Goal: Task Accomplishment & Management: Use online tool/utility

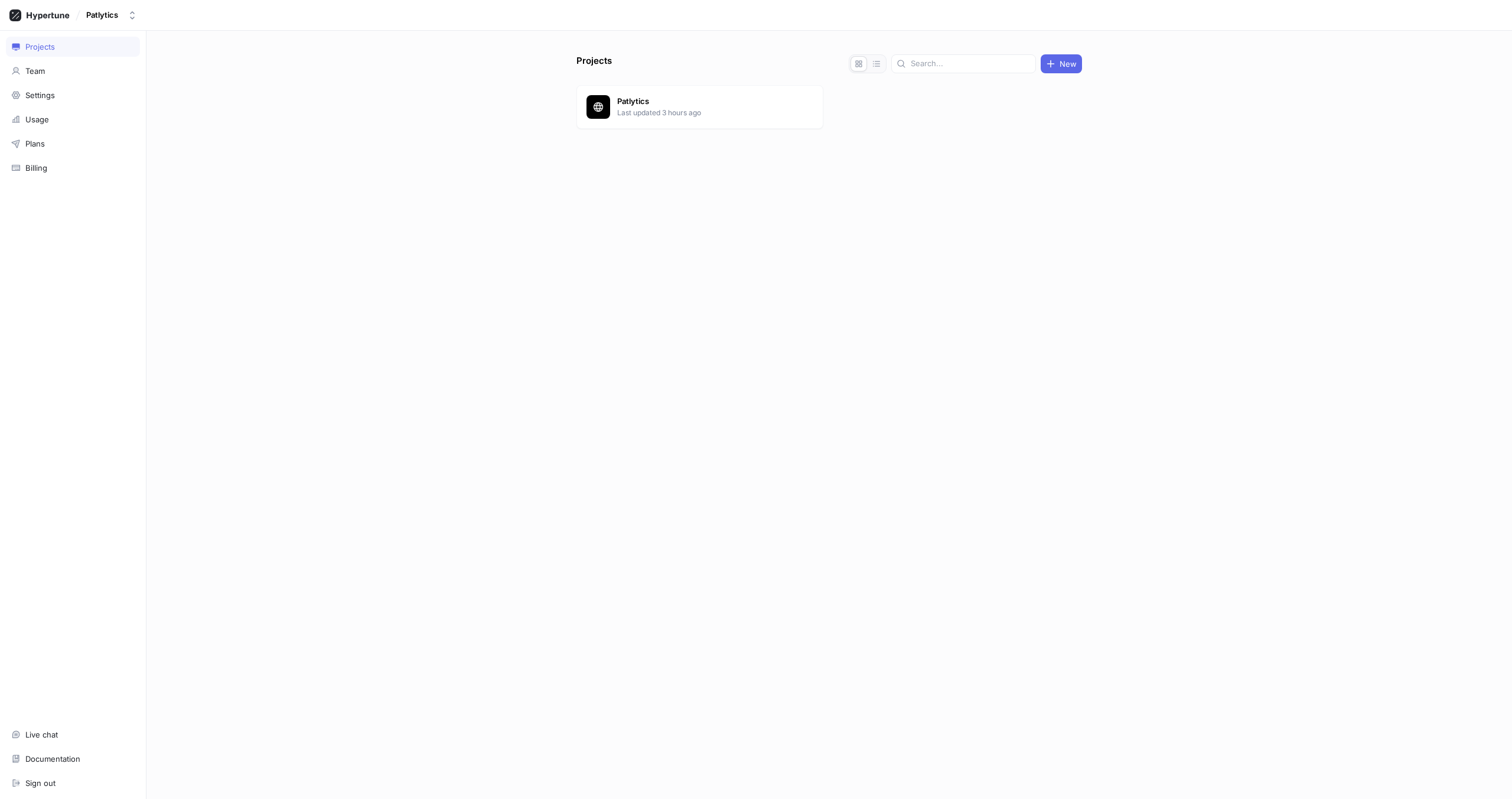
click at [660, 131] on div "Patlytics Last updated 3 hours ago" at bounding box center [829, 109] width 506 height 48
click at [660, 129] on div "Patlytics Last updated 3 hours ago" at bounding box center [829, 109] width 506 height 48
click at [664, 113] on p "Last updated 3 hours ago" at bounding box center [703, 112] width 171 height 10
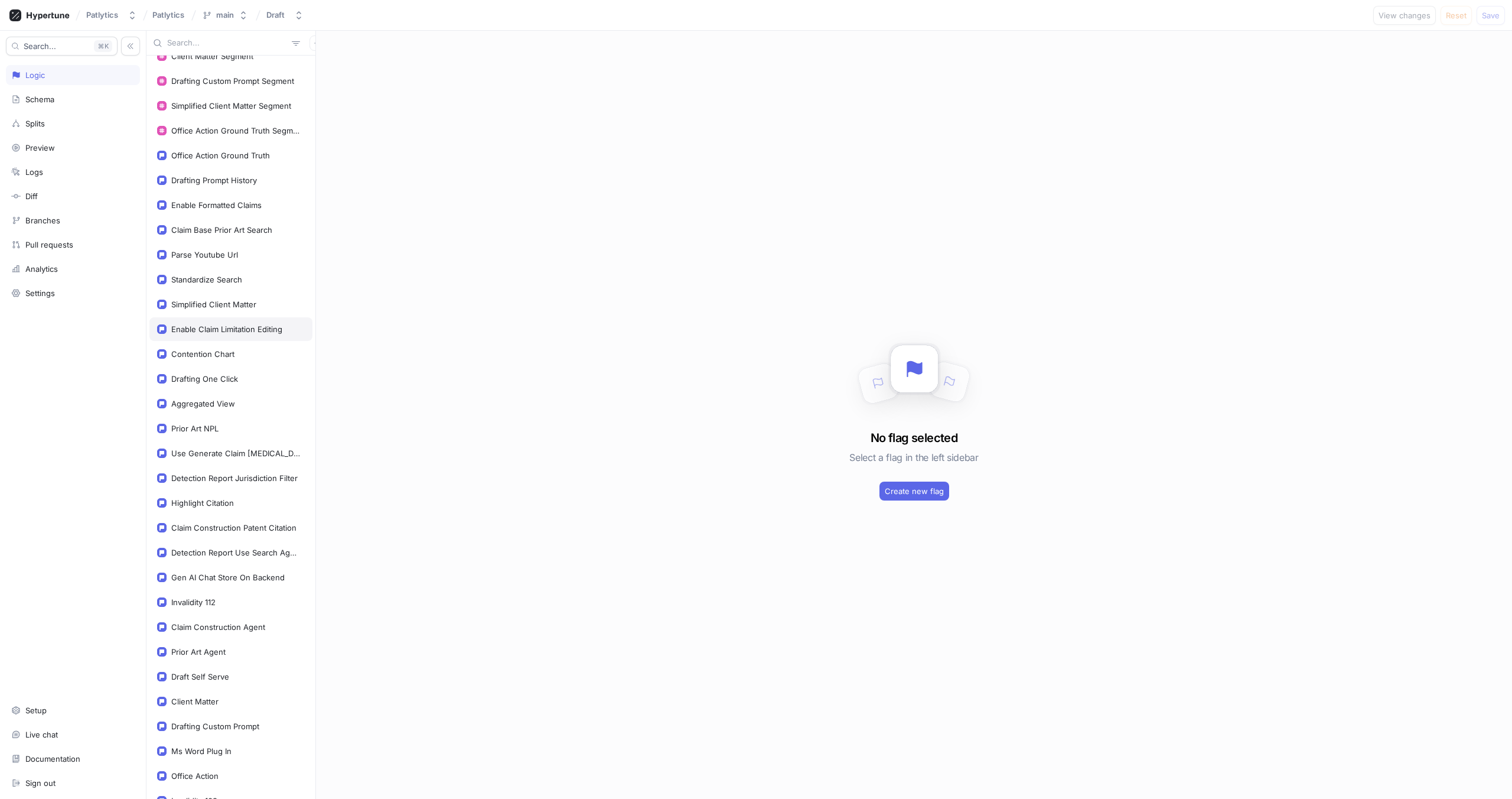
scroll to position [563, 0]
click at [226, 520] on div "Claim Construction Patent Citation" at bounding box center [233, 524] width 125 height 10
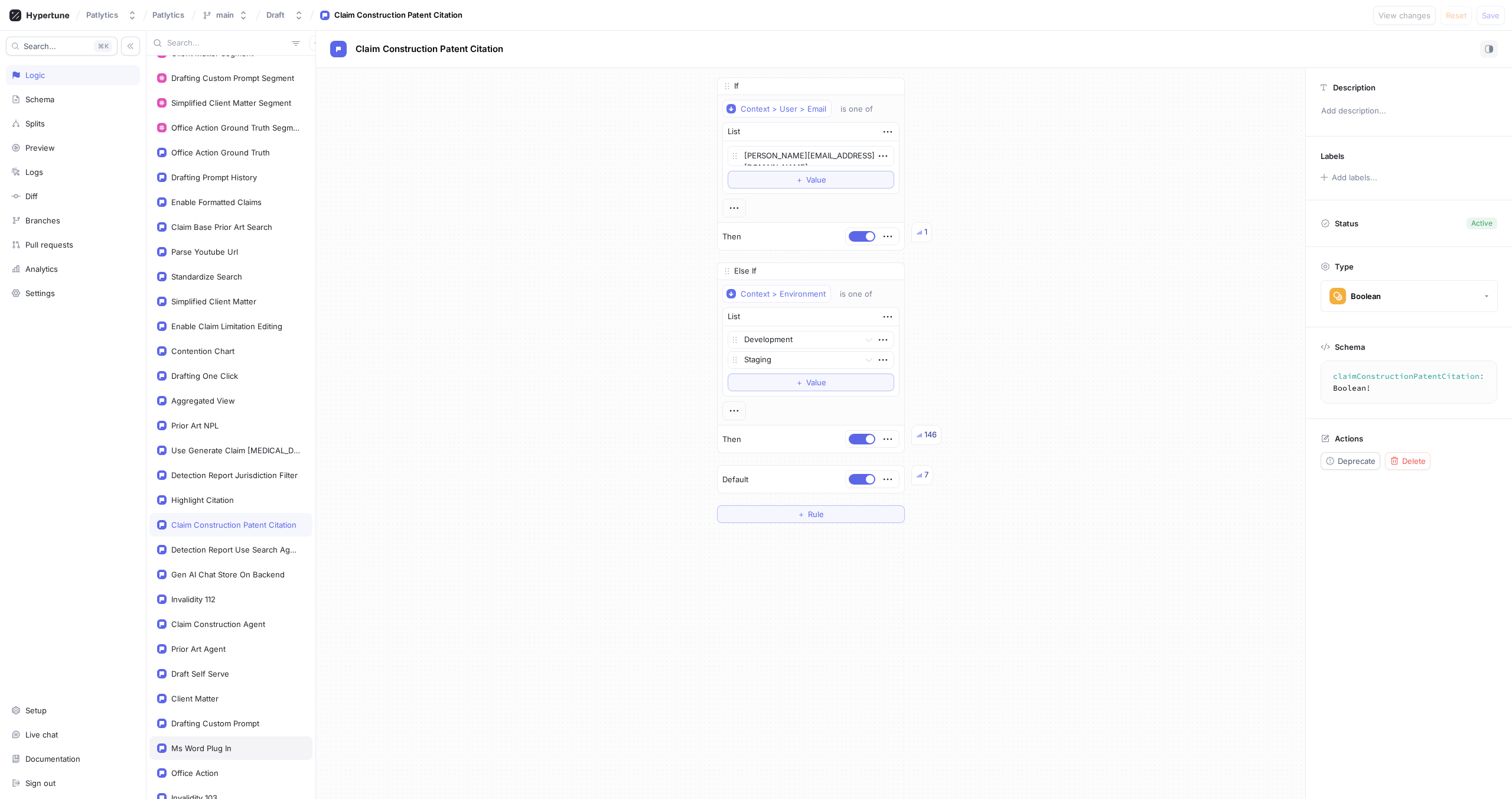
type textarea "x"
